Goal: Find specific page/section: Find specific page/section

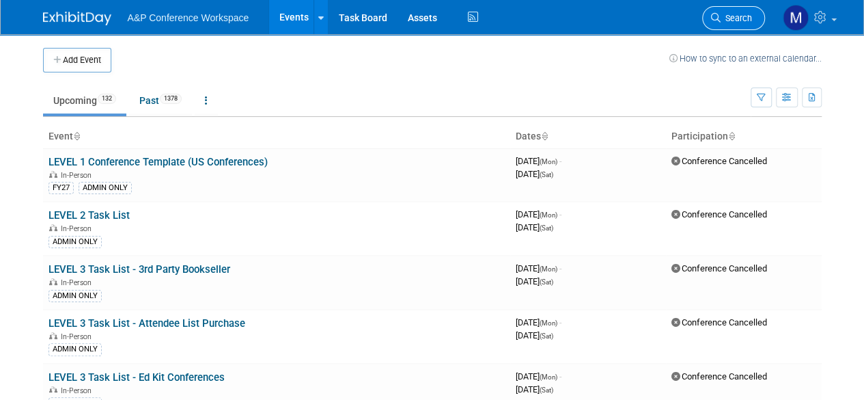
click at [737, 20] on span "Search" at bounding box center [736, 18] width 31 height 10
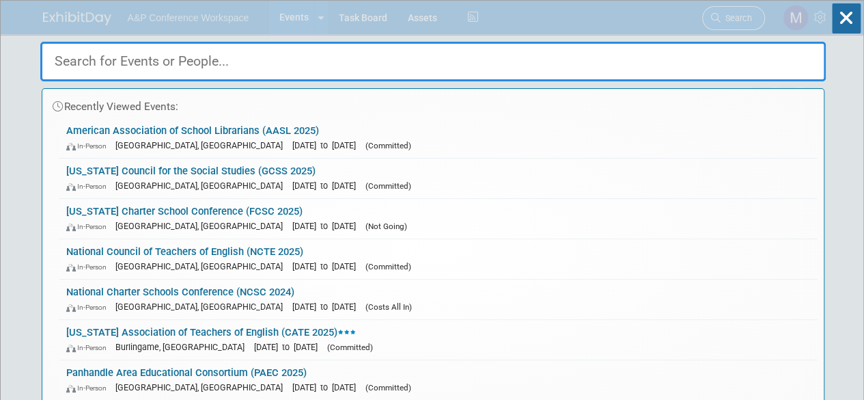
type input "n"
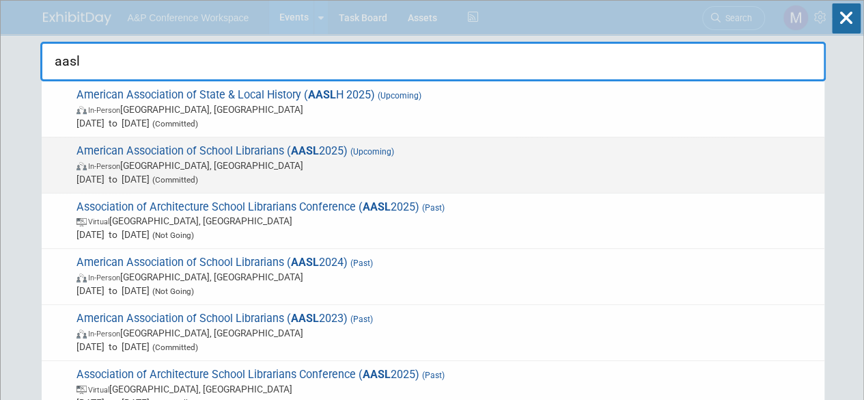
type input "aasl"
click at [301, 151] on strong "AASL" at bounding box center [305, 150] width 28 height 13
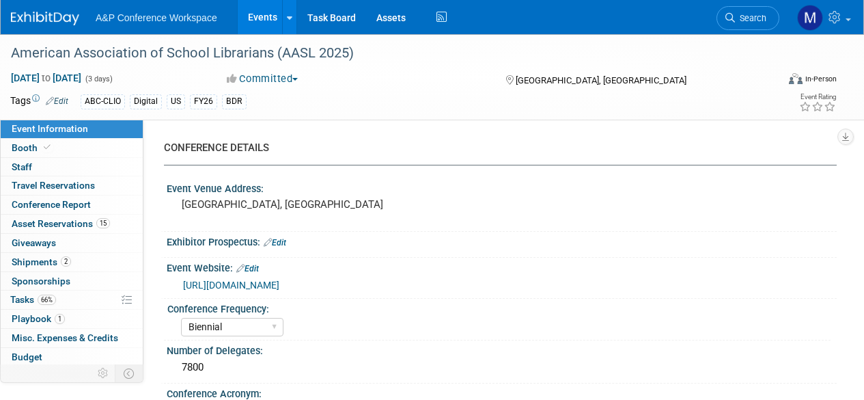
select select "Biennial"
select select "Level 1"
select select "In-Person Booth"
select select "Schools"
select select "Bloomsbury Digital Resources"
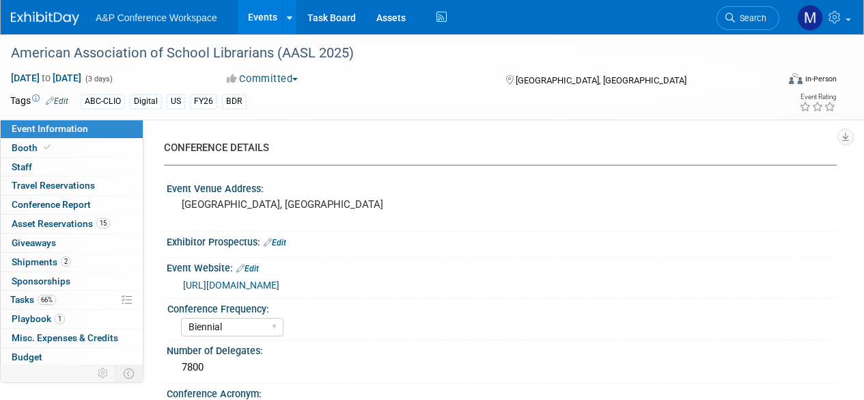
select select "[PERSON_NAME]"
select select "BDR Product Awareness and Trial Generation​"
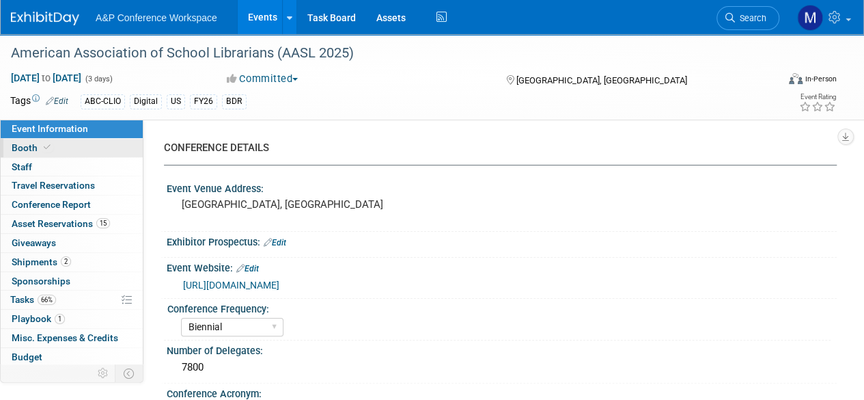
click at [100, 152] on link "Booth" at bounding box center [72, 148] width 142 height 18
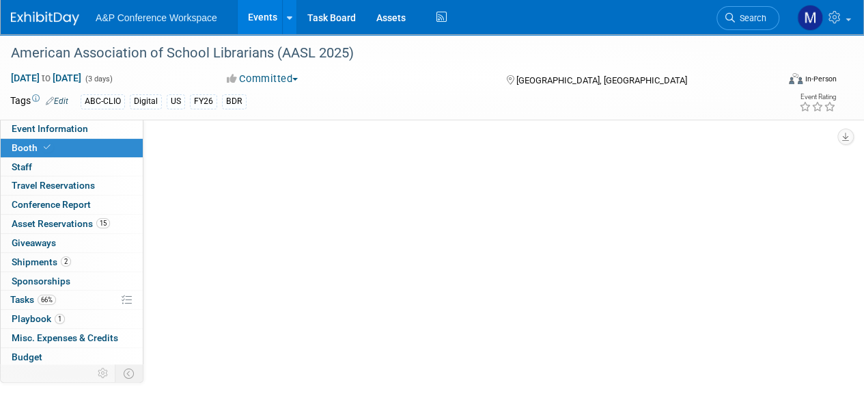
select select "CLDC - Digital/BDR"
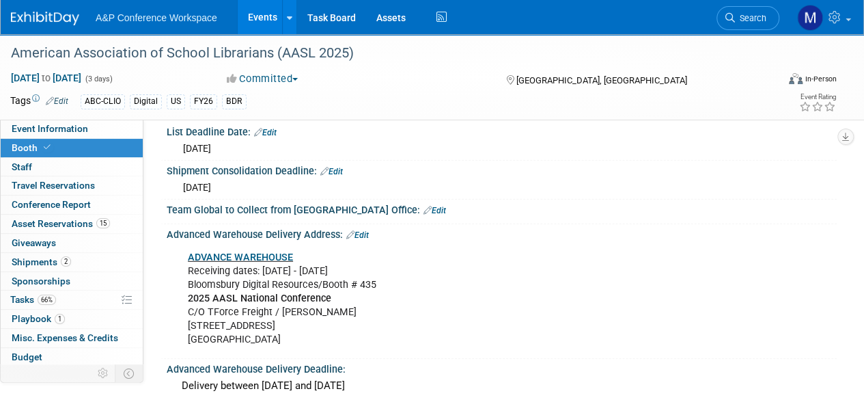
scroll to position [2030, 0]
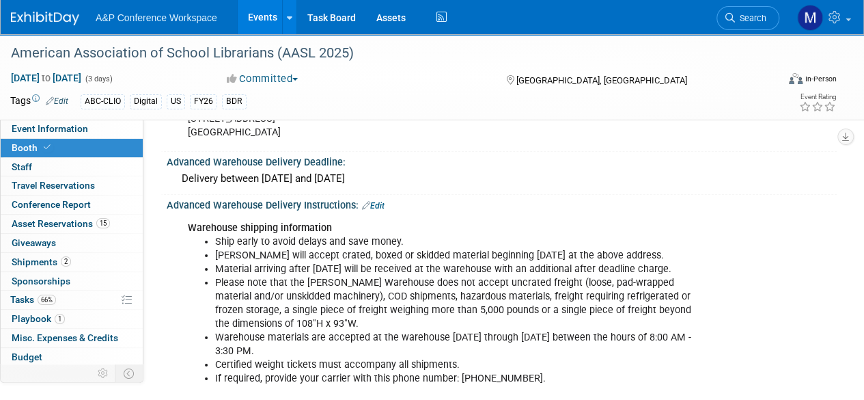
click at [57, 139] on link "Booth" at bounding box center [72, 148] width 142 height 18
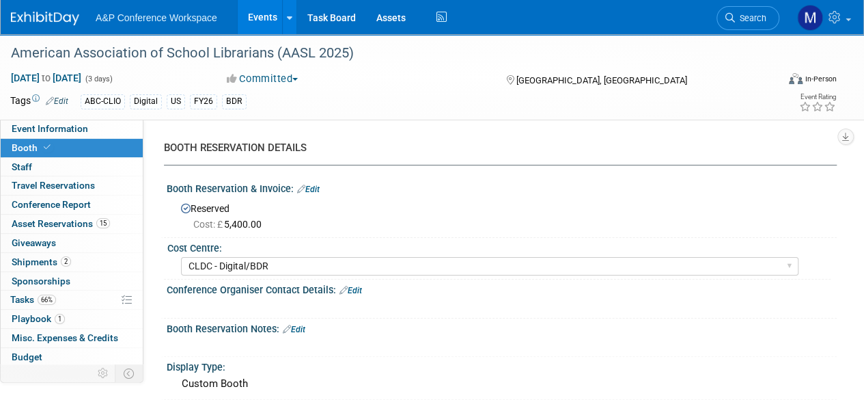
select select "CLDC - Digital/BDR"
click at [45, 132] on span "Event Information" at bounding box center [50, 128] width 77 height 11
select select "Biennial"
select select "Level 1"
select select "In-Person Booth"
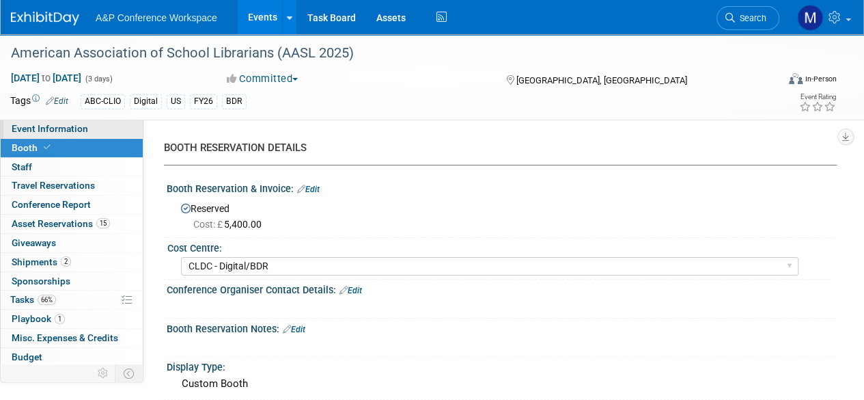
select select "Schools"
select select "Bloomsbury Digital Resources"
select select "[PERSON_NAME]"
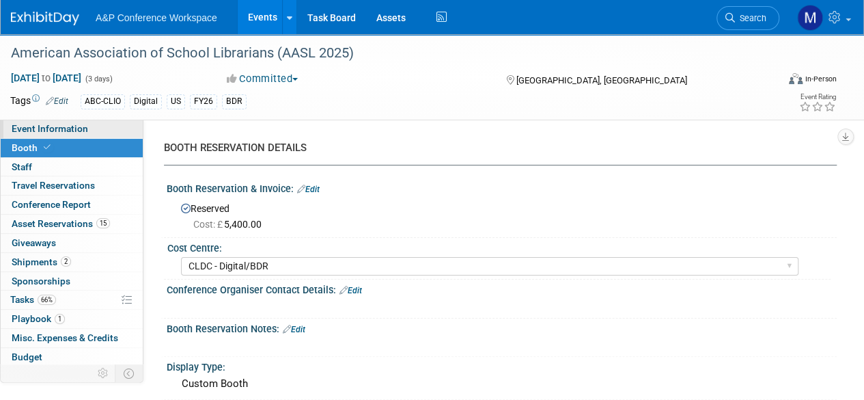
select select "BDR Product Awareness and Trial Generation​"
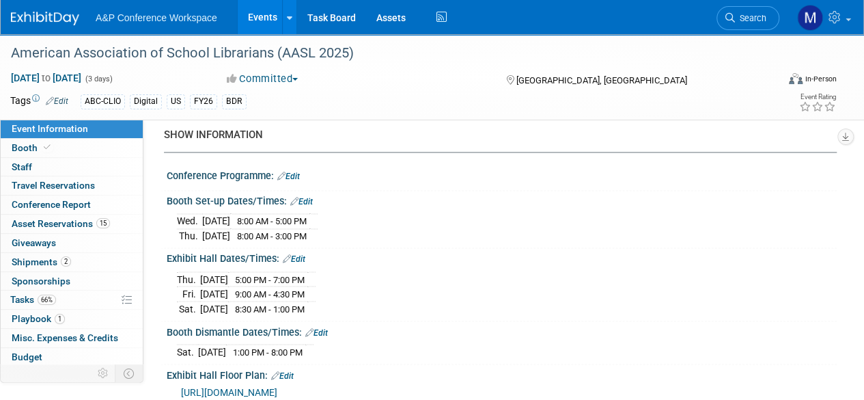
scroll to position [1028, 0]
